Goal: Transaction & Acquisition: Obtain resource

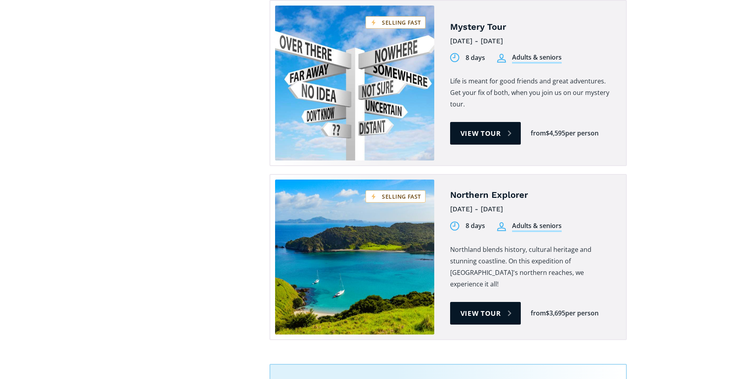
scroll to position [1335, 0]
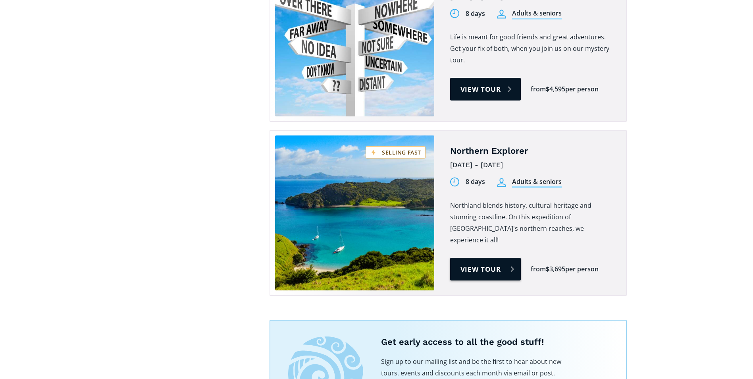
click at [483, 258] on link "View tour" at bounding box center [485, 269] width 71 height 23
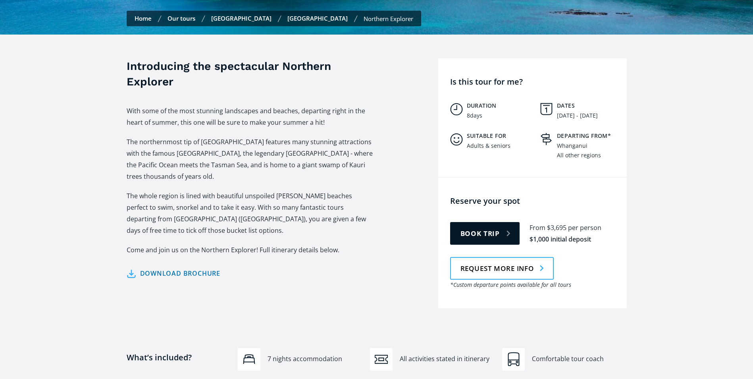
scroll to position [274, 0]
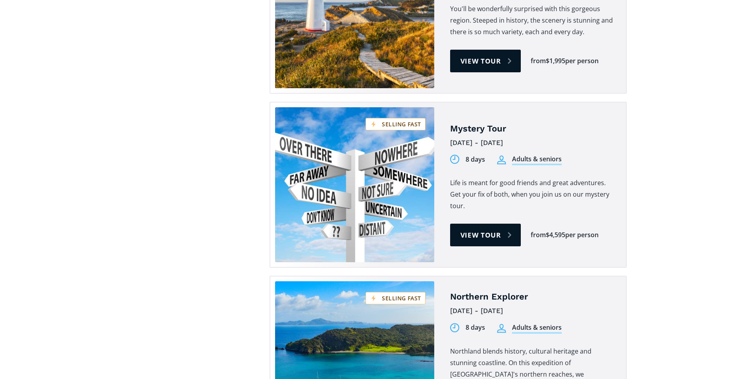
scroll to position [1171, 0]
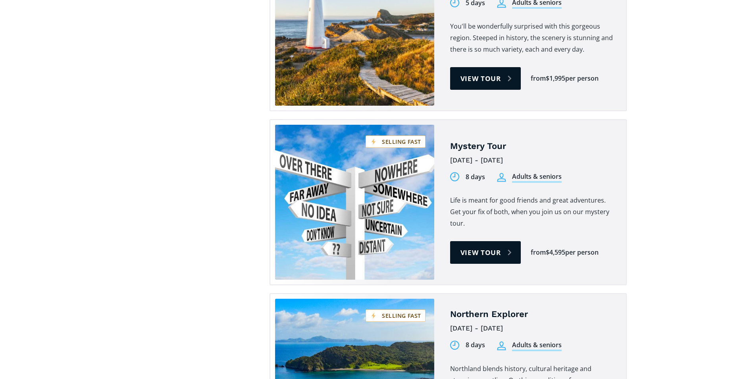
click at [402, 142] on link "Tours on sale" at bounding box center [354, 202] width 159 height 155
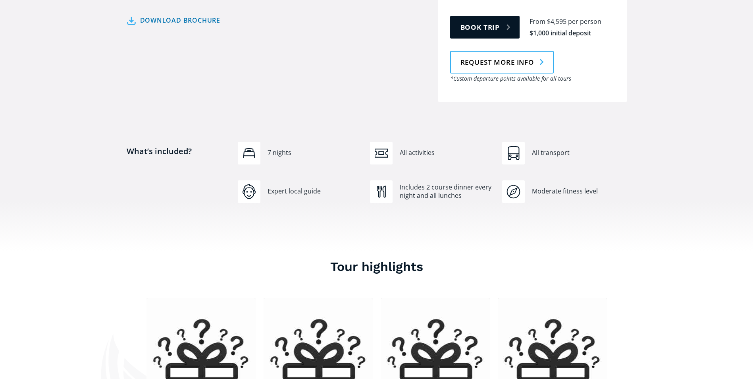
scroll to position [470, 0]
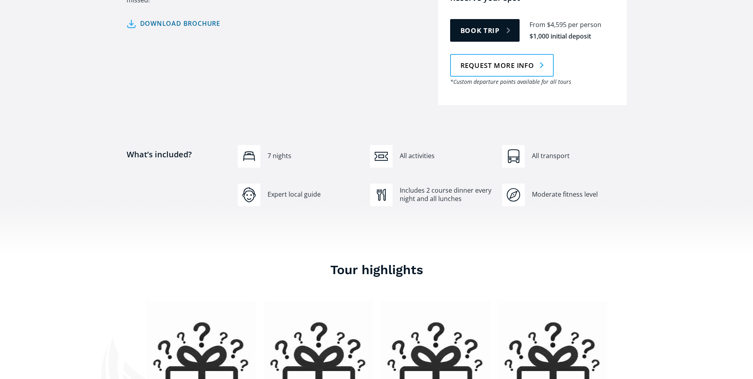
click at [172, 18] on link "Download brochure" at bounding box center [174, 24] width 94 height 12
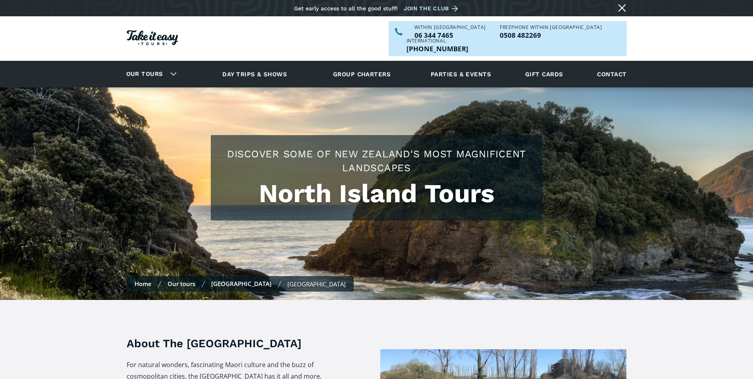
checkbox input "true"
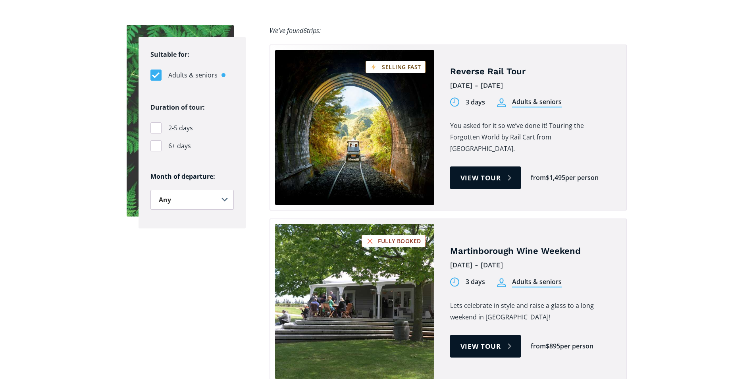
scroll to position [539, 0]
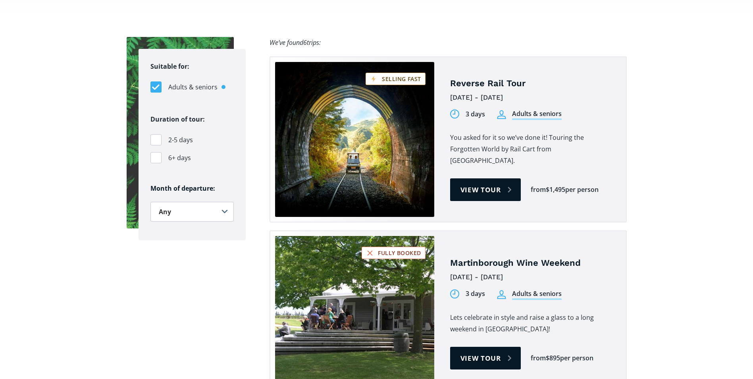
click at [397, 90] on link "Tours on sale" at bounding box center [354, 139] width 159 height 155
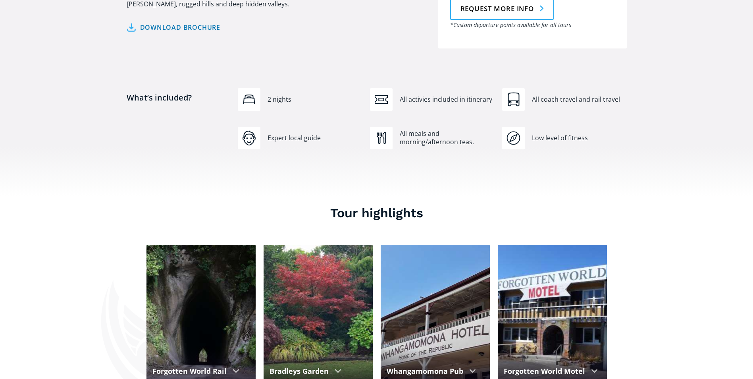
scroll to position [536, 0]
